Goal: Task Accomplishment & Management: Use online tool/utility

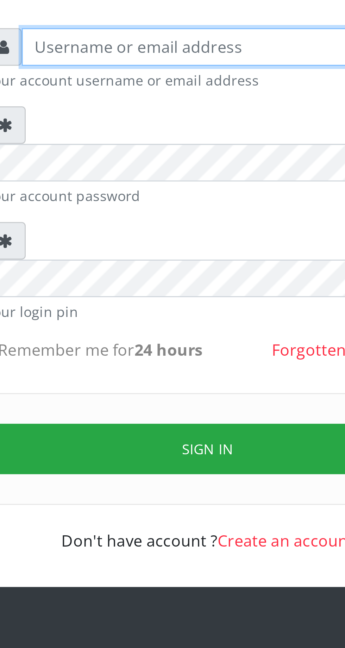
click at [129, 107] on input "text" at bounding box center [178, 103] width 145 height 13
type input "Musluky"
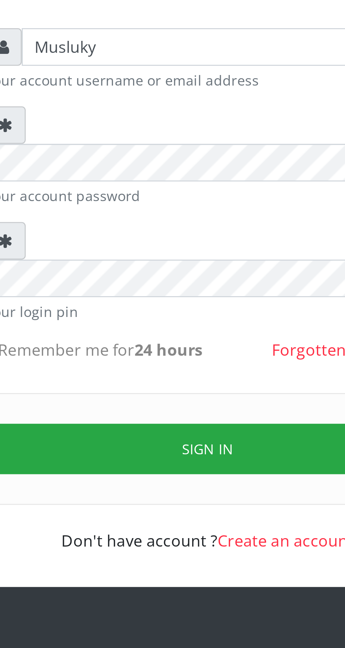
click at [176, 238] on button "Sign in" at bounding box center [173, 247] width 180 height 18
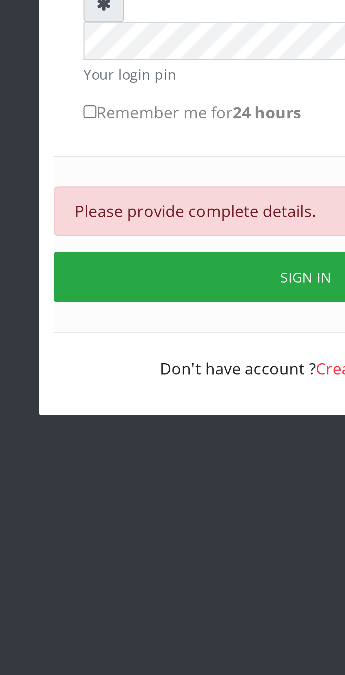
click at [147, 263] on button "Sign in" at bounding box center [173, 272] width 180 height 18
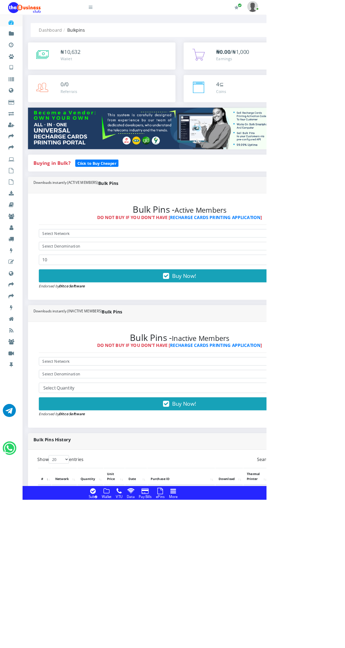
scroll to position [9, 0]
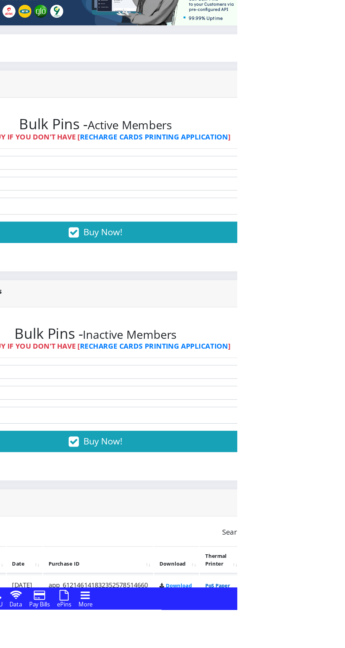
click at [340, 630] on link "PoS Paper (RawBT)" at bounding box center [330, 632] width 20 height 13
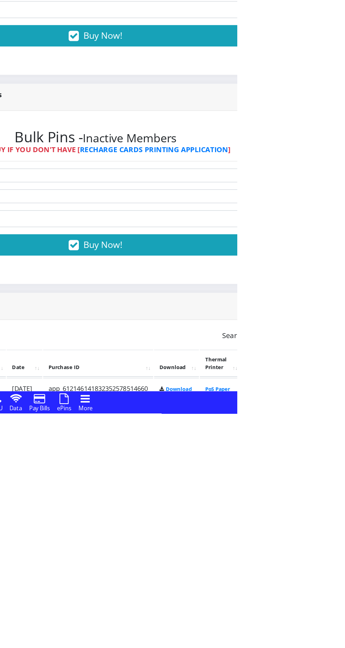
scroll to position [11, 0]
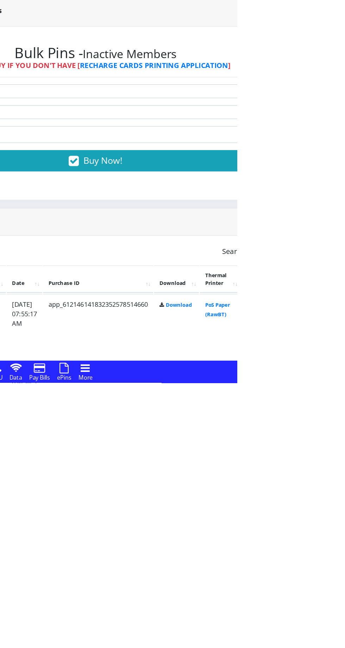
scroll to position [54, 0]
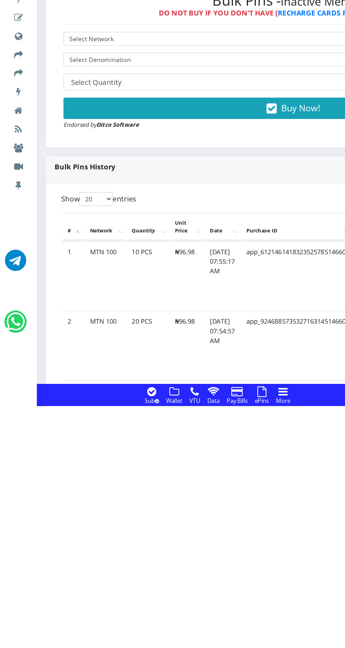
scroll to position [112, 0]
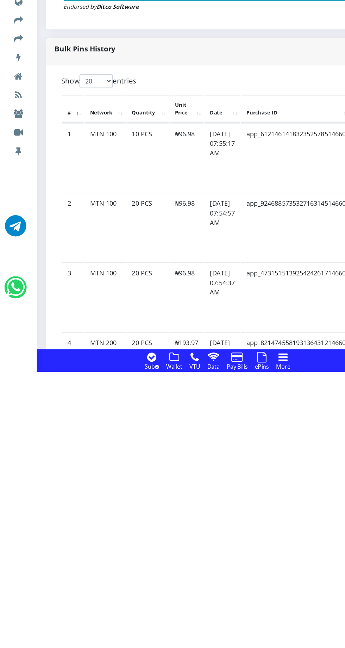
scroll to position [179, 0]
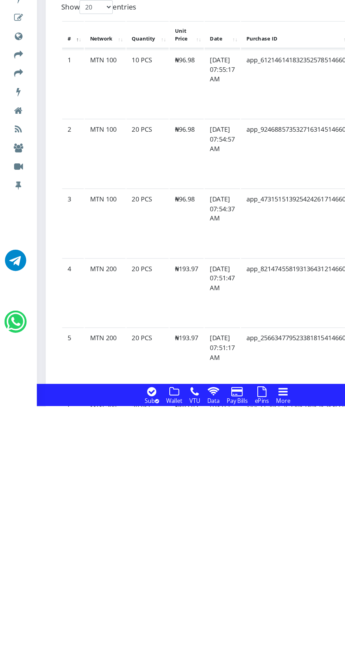
scroll to position [266, 0]
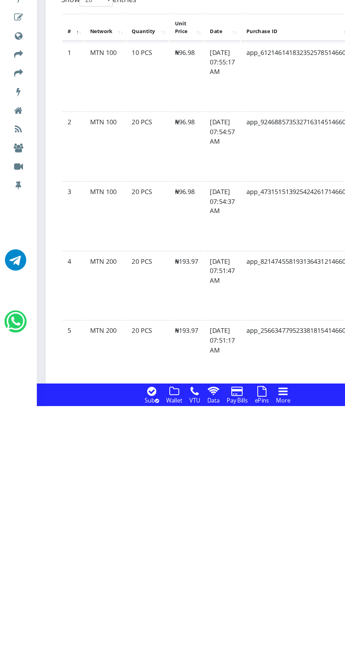
scroll to position [270, 0]
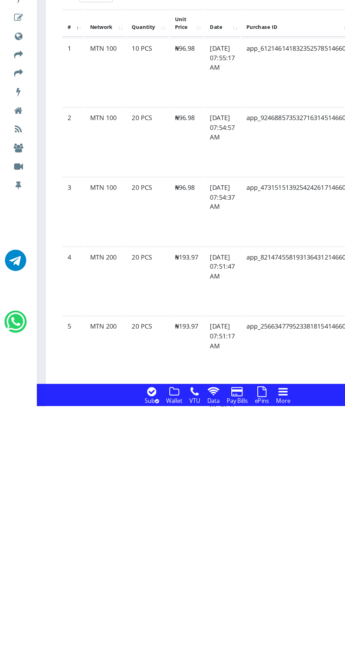
scroll to position [273, 0]
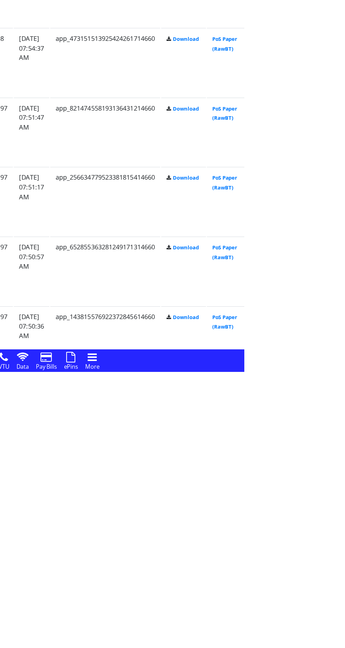
scroll to position [364, 0]
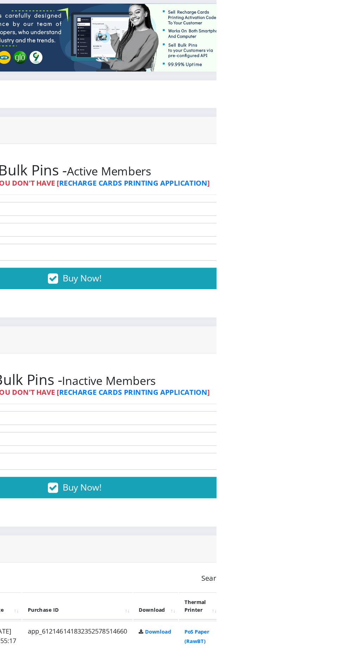
scroll to position [0, 0]
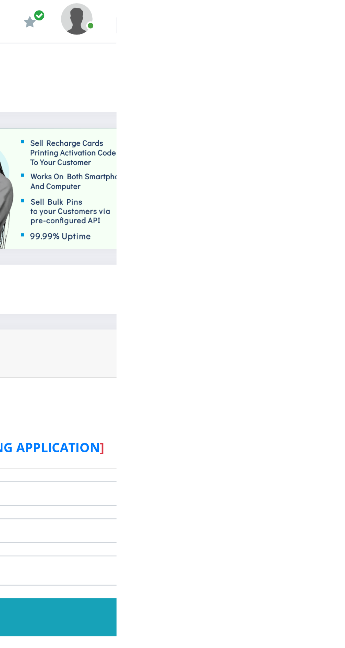
scroll to position [82, 0]
